Goal: Information Seeking & Learning: Find specific fact

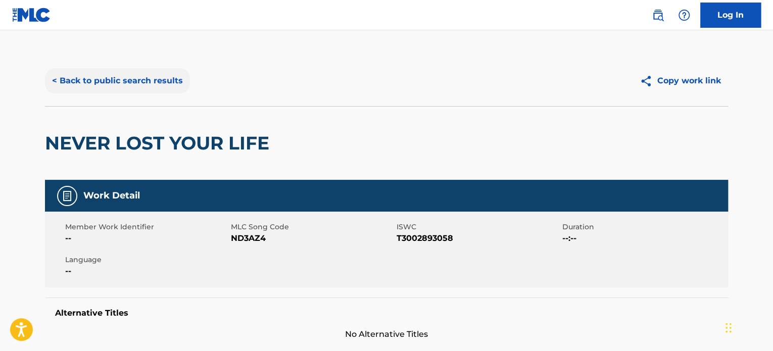
click at [127, 81] on button "< Back to public search results" at bounding box center [117, 80] width 145 height 25
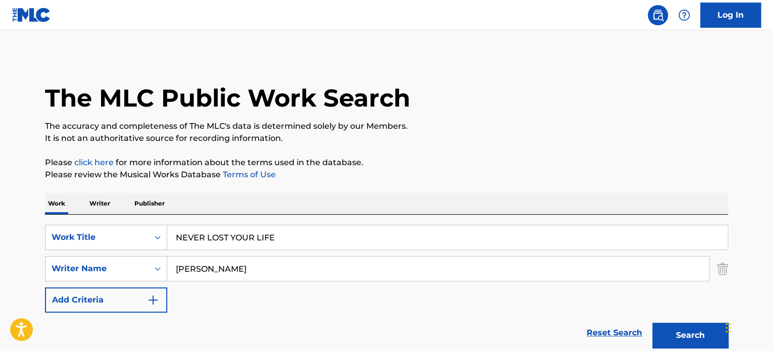
scroll to position [120, 0]
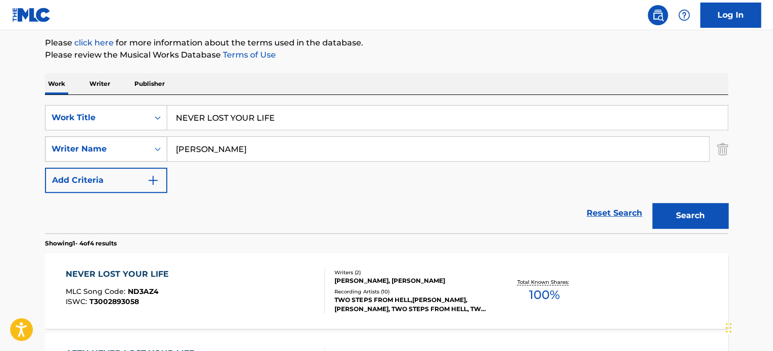
drag, startPoint x: 210, startPoint y: 132, endPoint x: 134, endPoint y: 151, distance: 78.2
click at [164, 137] on div "SearchWithCriteria9e0b373b-aab5-4f72-8c14-e9bd1ec55dec Work Title NEVER LOST YO…" at bounding box center [386, 149] width 683 height 88
paste input "PASUKAN DAMAI ([GEOGRAPHIC_DATA])"
type input "PASUKAN DAMAI ([GEOGRAPHIC_DATA])"
click at [269, 153] on input "[PERSON_NAME]" at bounding box center [438, 149] width 542 height 24
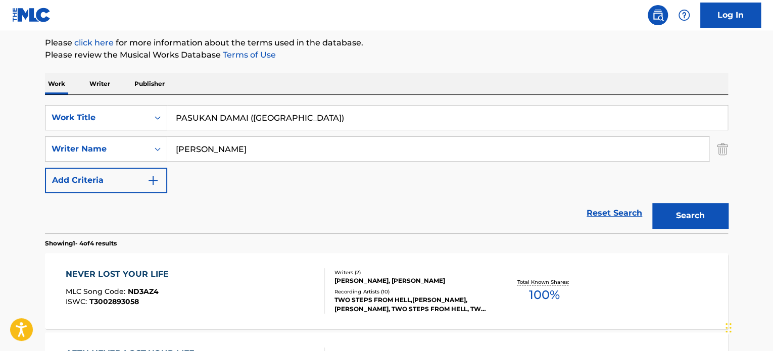
click at [269, 153] on input "[PERSON_NAME]" at bounding box center [438, 149] width 542 height 24
click at [269, 152] on input "[PERSON_NAME]" at bounding box center [438, 149] width 542 height 24
paste input "Apriyanto Toino"
type input "Apriyanto Toino"
click at [653, 203] on button "Search" at bounding box center [691, 215] width 76 height 25
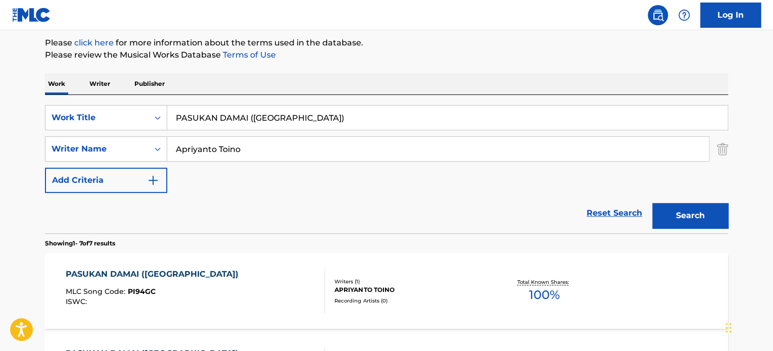
click at [399, 295] on div "Writers ( 1 ) APRIYANTO TOINO Recording Artists ( 0 )" at bounding box center [406, 291] width 162 height 27
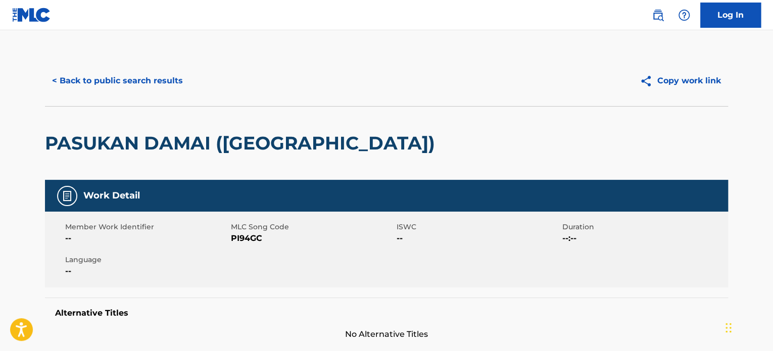
click at [152, 100] on div "< Back to public search results Copy work link" at bounding box center [386, 81] width 683 height 51
click at [150, 73] on button "< Back to public search results" at bounding box center [117, 80] width 145 height 25
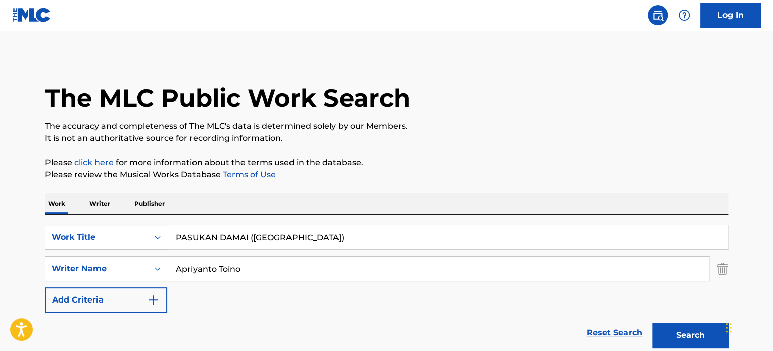
scroll to position [120, 0]
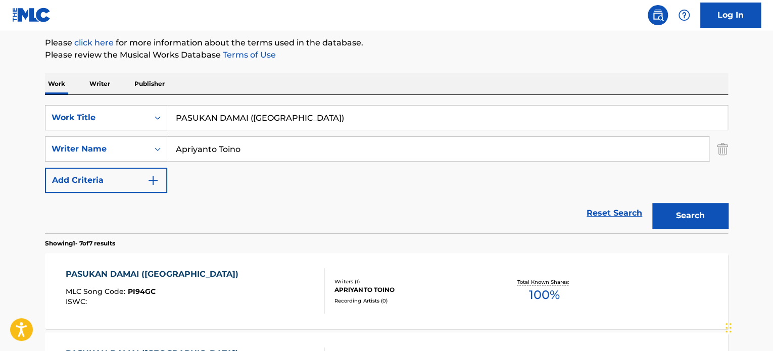
paste input "Search Form"
type input "PASUKAN DAMAI"
click at [653, 203] on button "Search" at bounding box center [691, 215] width 76 height 25
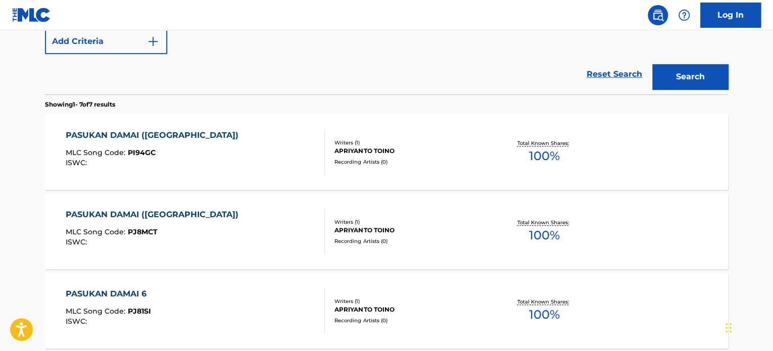
scroll to position [289, 0]
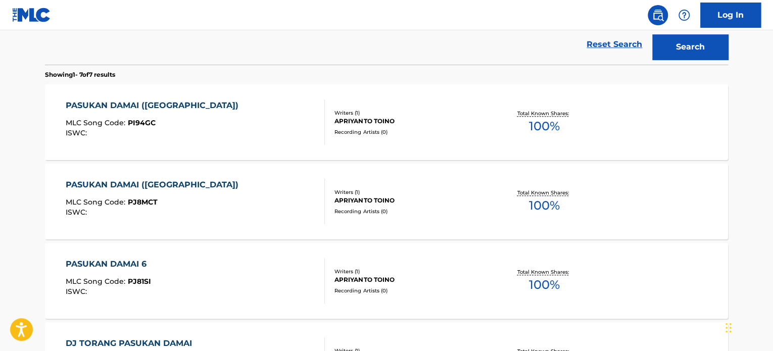
click at [361, 136] on div "PASUKAN DAMAI (BATUDAA) MLC Song Code : PI94GC ISWC : Writers ( 1 ) [PERSON_NAM…" at bounding box center [386, 122] width 683 height 76
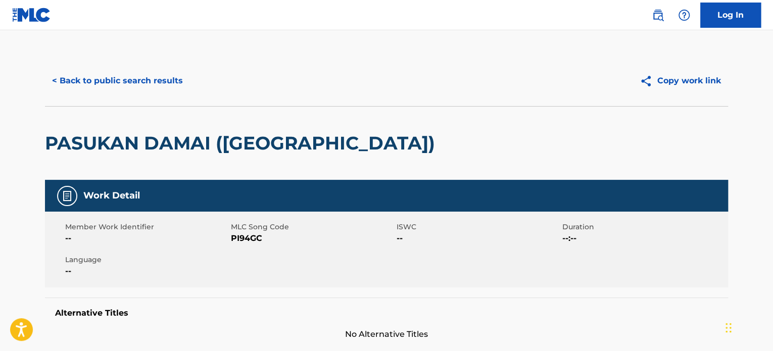
click at [134, 58] on div "< Back to public search results Copy work link" at bounding box center [386, 81] width 683 height 51
click at [124, 76] on button "< Back to public search results" at bounding box center [117, 80] width 145 height 25
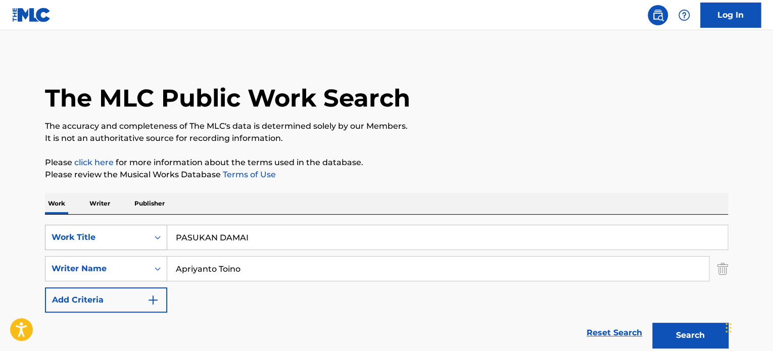
drag, startPoint x: 263, startPoint y: 244, endPoint x: 112, endPoint y: 242, distance: 151.2
paste input "Go To Work"
type input "Go To Work"
drag, startPoint x: 152, startPoint y: 249, endPoint x: 0, endPoint y: 226, distance: 153.3
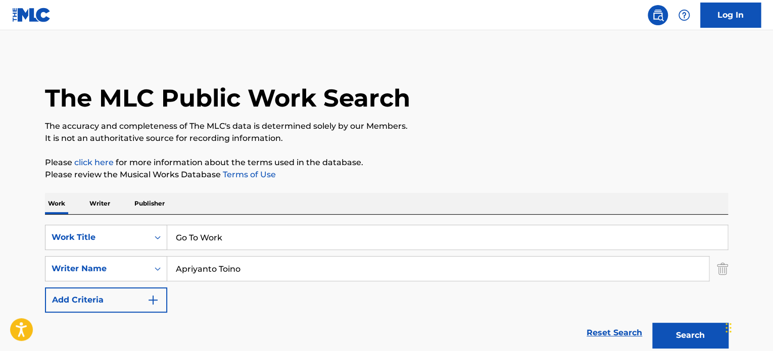
paste input "bdrakhmanov [PERSON_NAME]"
type input "[PERSON_NAME]"
click at [653, 323] on button "Search" at bounding box center [691, 335] width 76 height 25
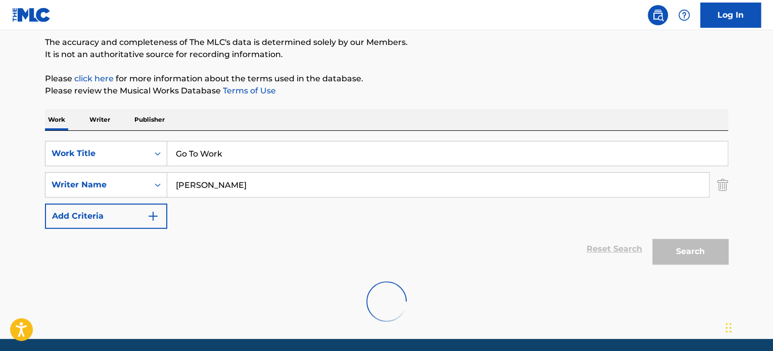
scroll to position [120, 0]
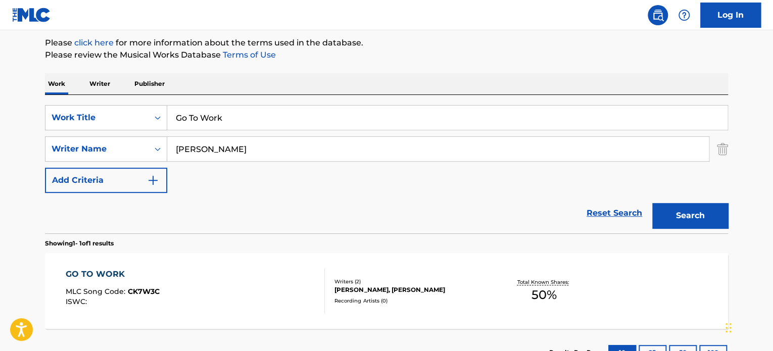
click at [312, 299] on div "GO TO WORK MLC Song Code : CK7W3C ISWC :" at bounding box center [196, 290] width 260 height 45
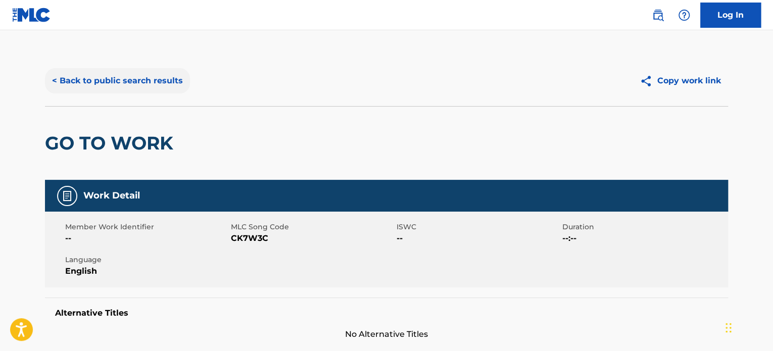
click at [144, 87] on button "< Back to public search results" at bounding box center [117, 80] width 145 height 25
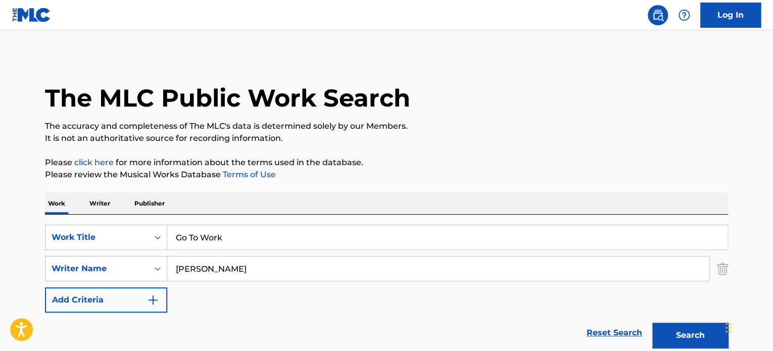
scroll to position [120, 0]
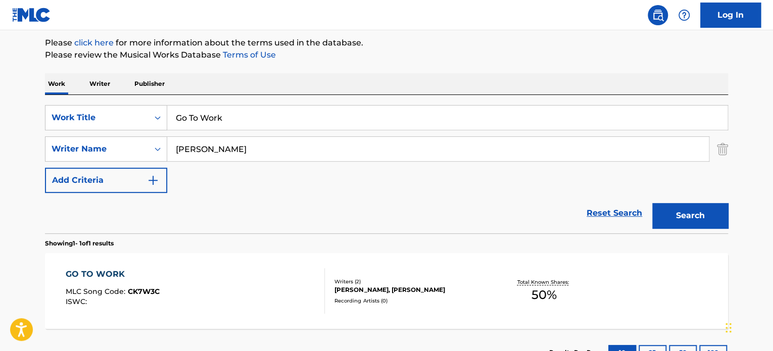
drag, startPoint x: 291, startPoint y: 115, endPoint x: 4, endPoint y: 110, distance: 287.2
click at [0, 113] on main "The MLC Public Work Search The accuracy and completeness of The MLC's data is d…" at bounding box center [386, 146] width 773 height 471
paste input "MAGKAISA"
type input "MAGKAISA"
click at [291, 149] on input "[PERSON_NAME]" at bounding box center [438, 149] width 542 height 24
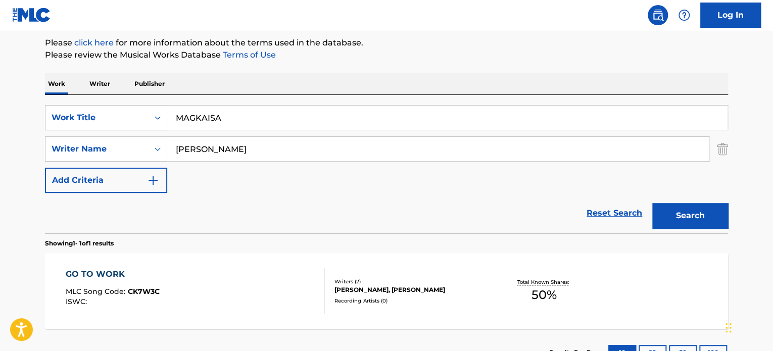
click at [291, 149] on input "[PERSON_NAME]" at bounding box center [438, 149] width 542 height 24
paste input "SOTTO III [PERSON_NAME]"
type input "SOTTO III [PERSON_NAME]"
click at [653, 203] on button "Search" at bounding box center [691, 215] width 76 height 25
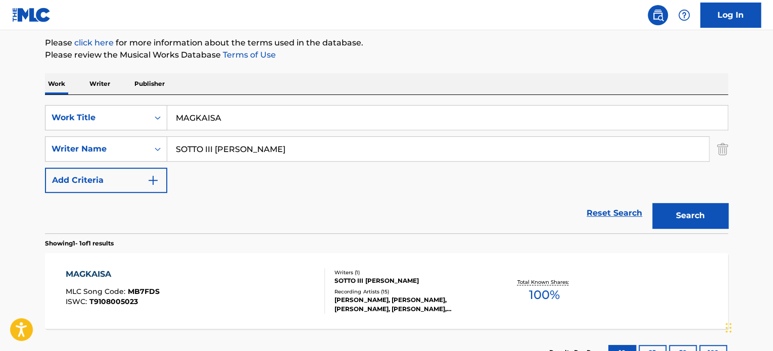
scroll to position [198, 0]
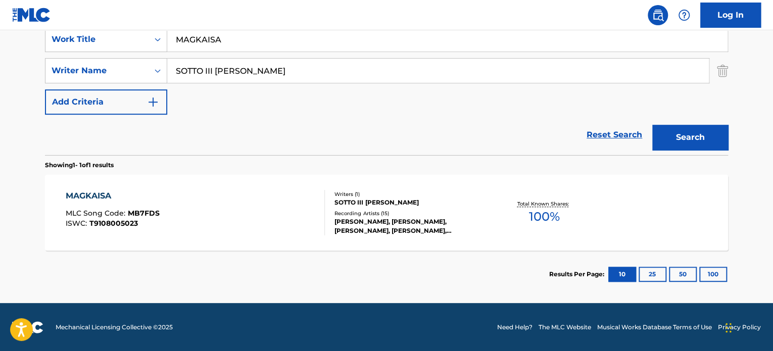
click at [346, 212] on div "Recording Artists ( 15 )" at bounding box center [411, 214] width 153 height 8
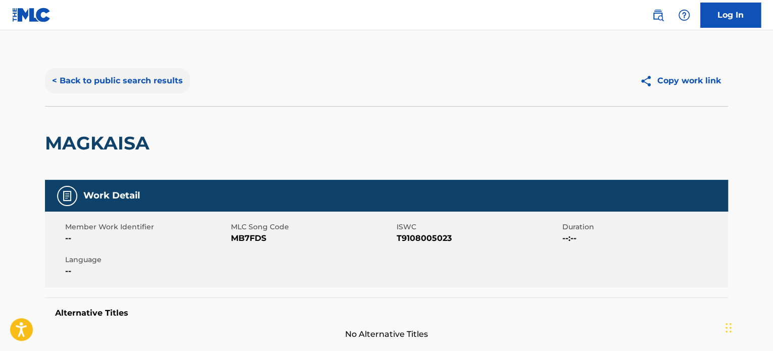
click at [139, 86] on button "< Back to public search results" at bounding box center [117, 80] width 145 height 25
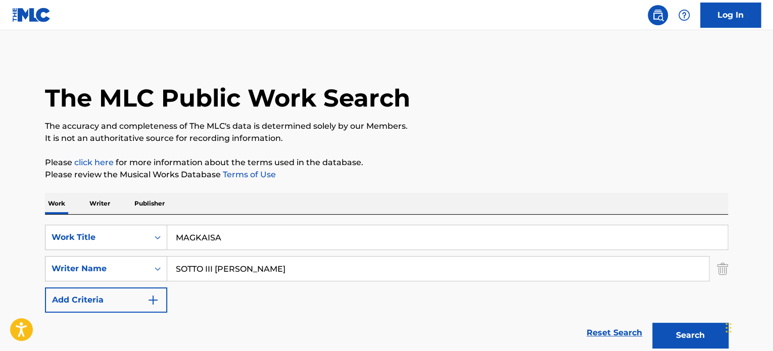
scroll to position [141, 0]
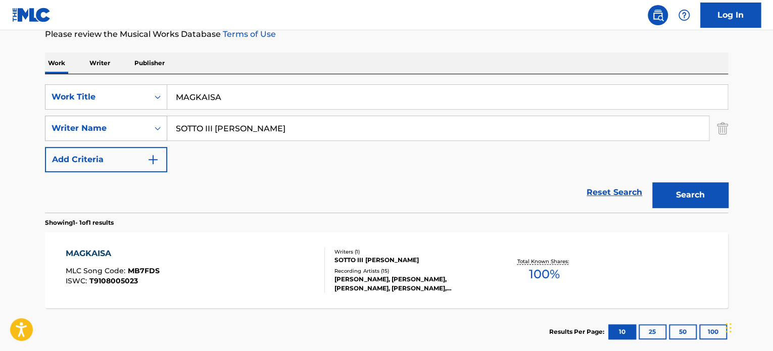
drag, startPoint x: 220, startPoint y: 97, endPoint x: 161, endPoint y: 127, distance: 66.2
click at [82, 95] on div "SearchWithCriteria9e0b373b-aab5-4f72-8c14-e9bd1ec55dec Work Title MAGKAISA" at bounding box center [386, 96] width 683 height 25
paste input "READY 2 RYDE"
type input "READY 2 RYDE"
drag, startPoint x: 296, startPoint y: 136, endPoint x: 0, endPoint y: 79, distance: 301.2
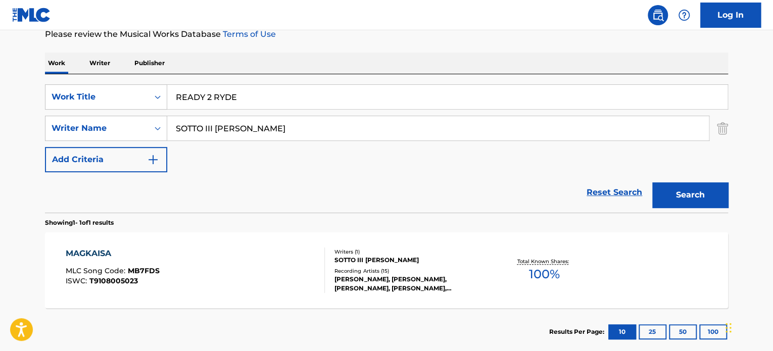
click at [0, 80] on main "The MLC Public Work Search The accuracy and completeness of The MLC's data is d…" at bounding box center [386, 125] width 773 height 471
paste input "Cordozar [PERSON_NAME]"
click at [653, 182] on button "Search" at bounding box center [691, 194] width 76 height 25
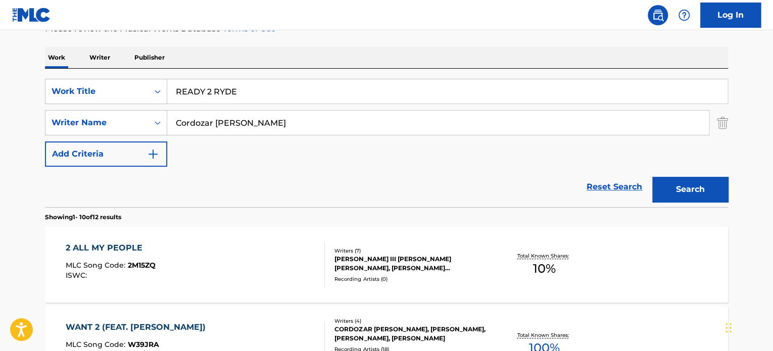
scroll to position [0, 0]
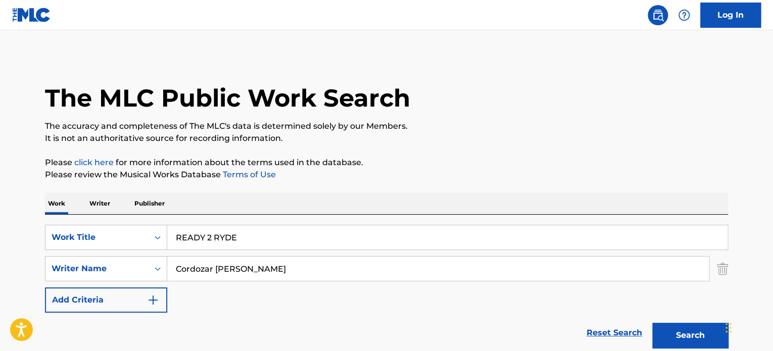
paste input "[PERSON_NAME]"
type input "[PERSON_NAME]"
click at [653, 323] on button "Search" at bounding box center [691, 335] width 76 height 25
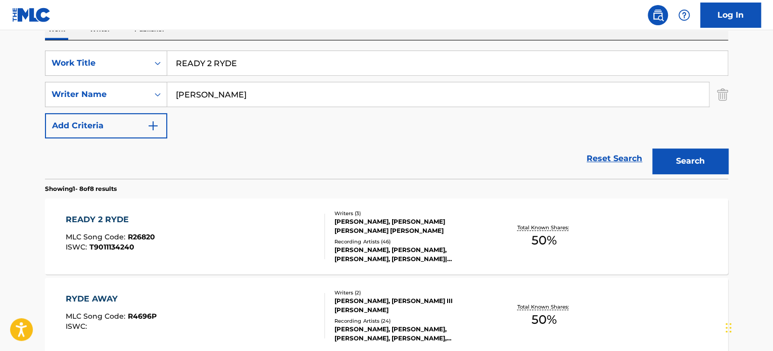
scroll to position [253, 0]
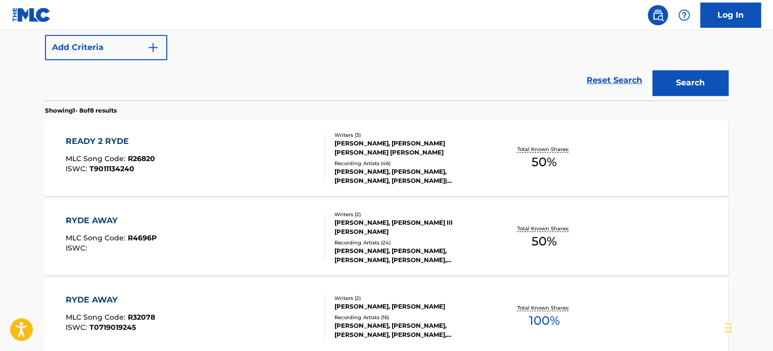
click at [422, 147] on div "[PERSON_NAME], [PERSON_NAME] [PERSON_NAME] [PERSON_NAME]" at bounding box center [411, 148] width 153 height 18
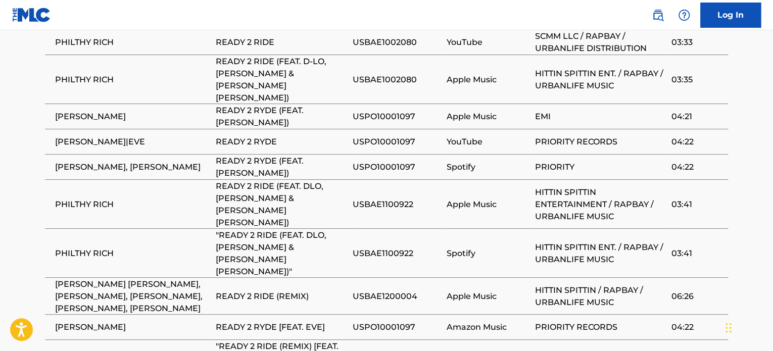
scroll to position [980, 0]
